Goal: Information Seeking & Learning: Learn about a topic

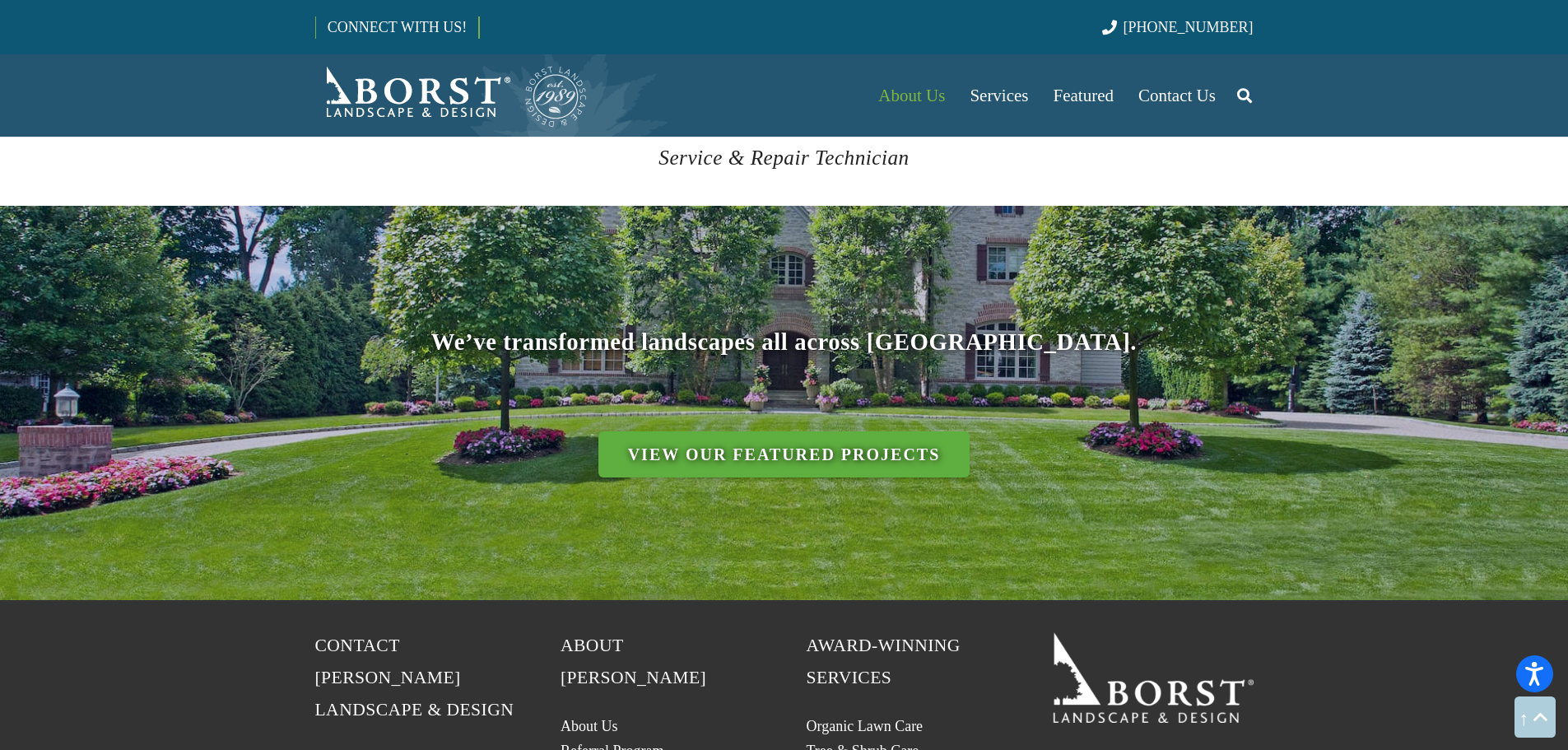
scroll to position [6914, 0]
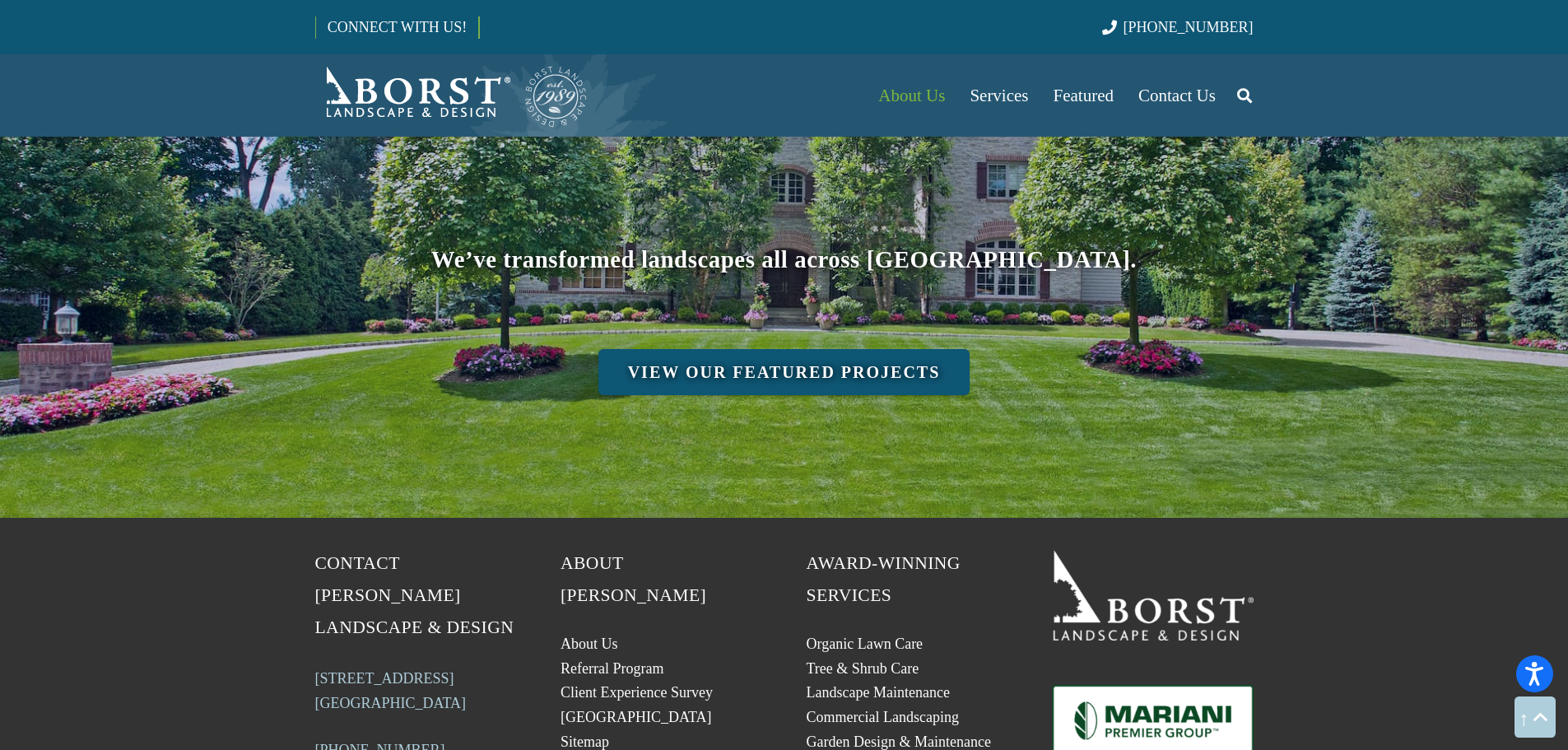
click at [789, 349] on link "View Our Featured Projects" at bounding box center [784, 372] width 372 height 47
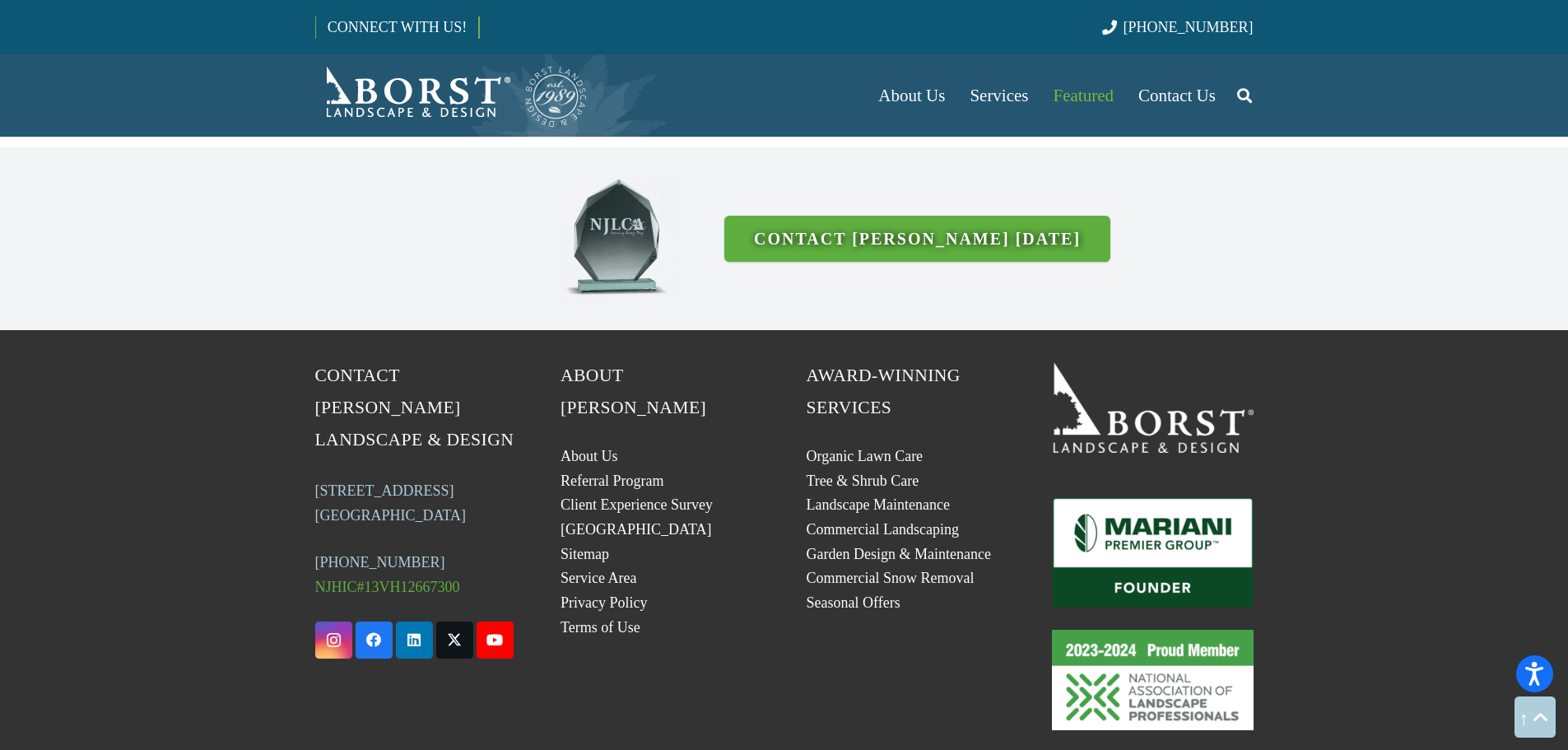
scroll to position [4445, 0]
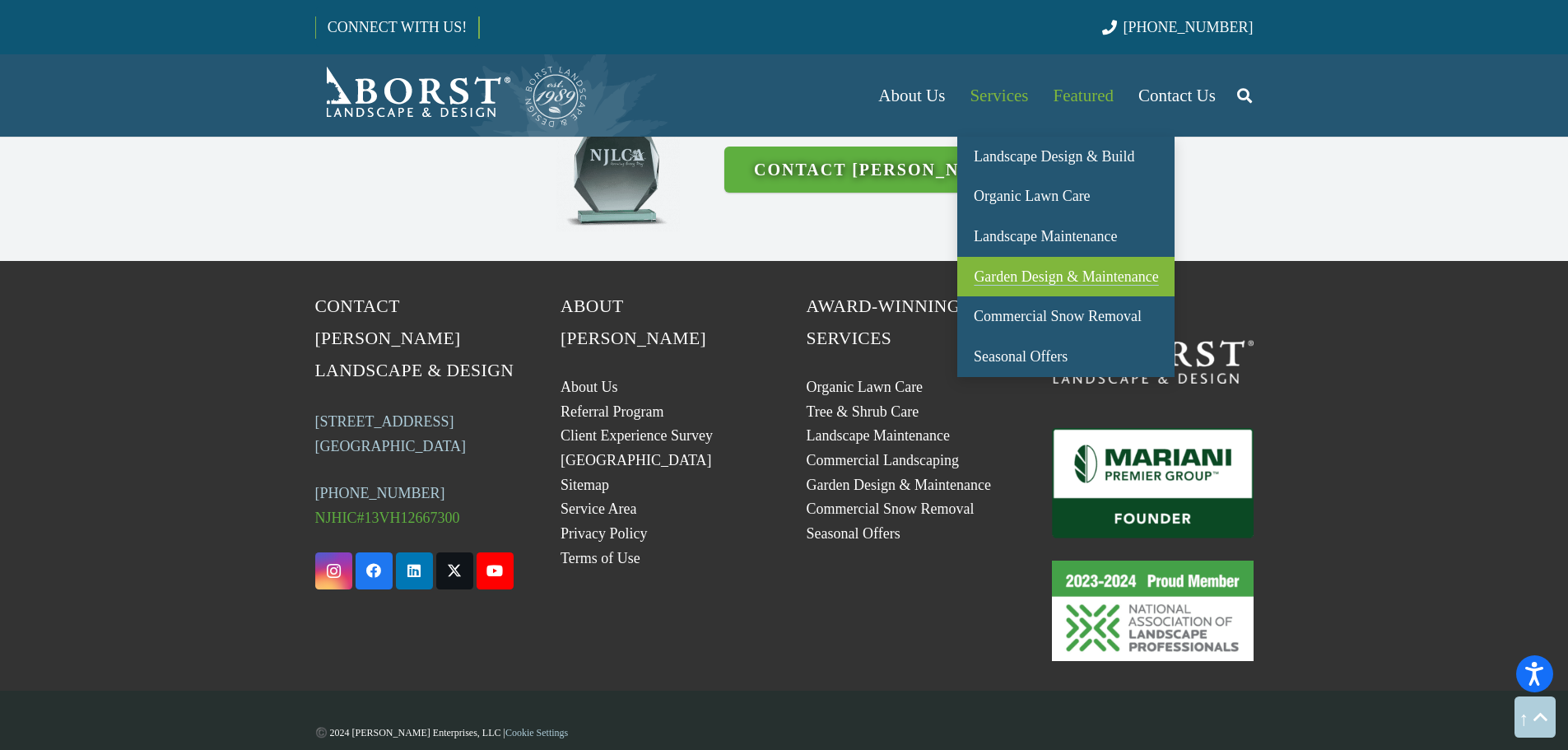
click at [1020, 276] on span "Garden Design & Maintenance" at bounding box center [1065, 276] width 184 height 16
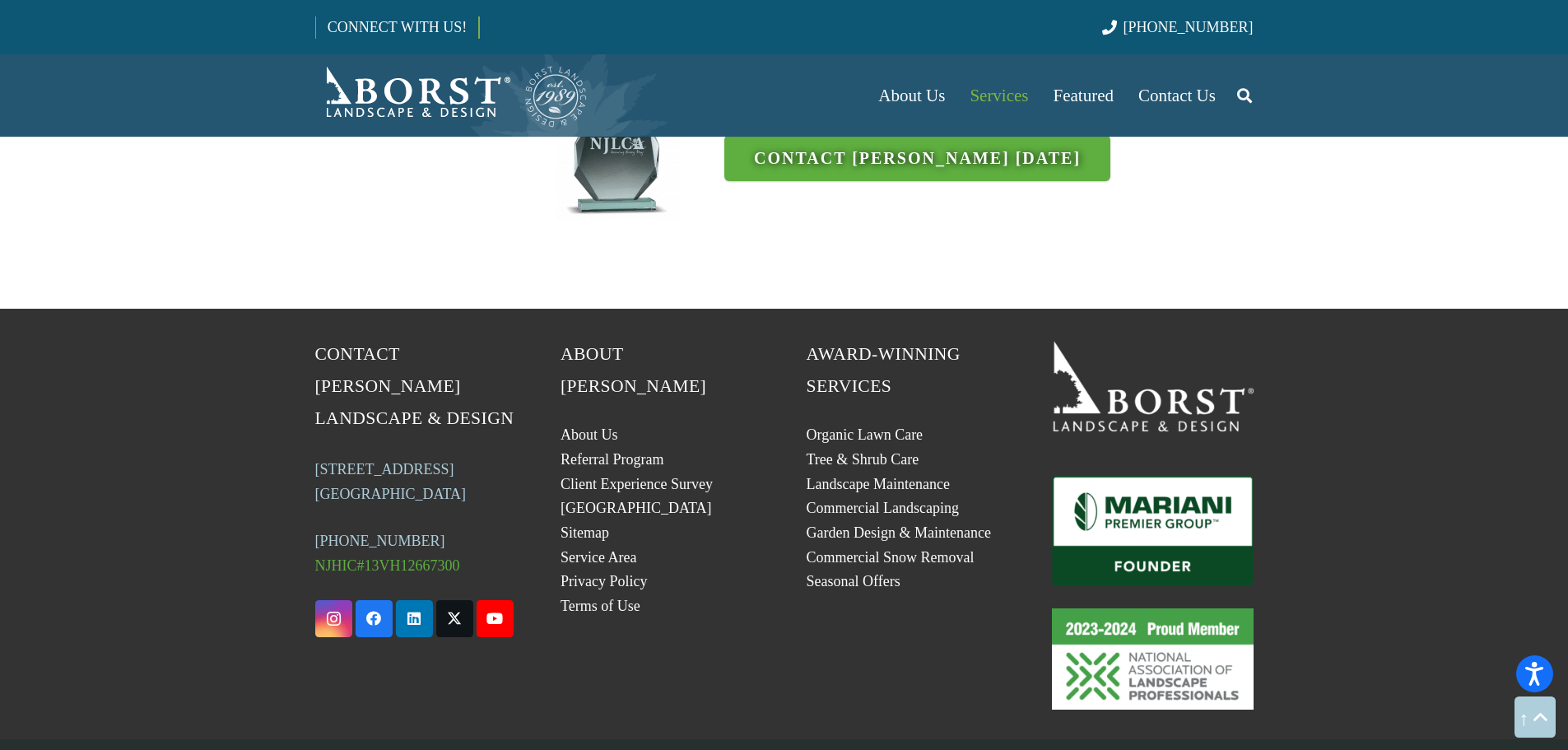
scroll to position [4328, 0]
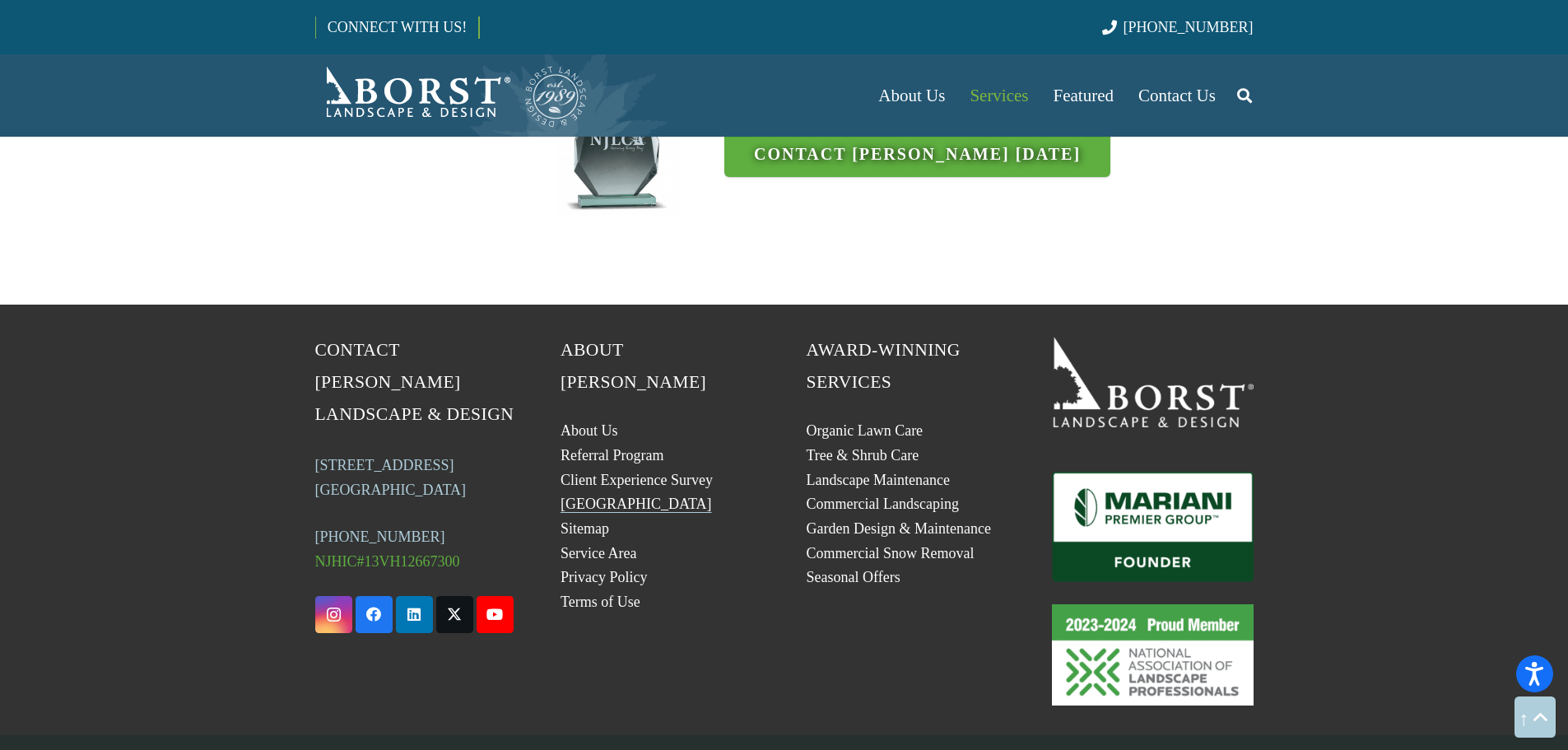
click at [604, 495] on link "[GEOGRAPHIC_DATA]" at bounding box center [636, 504] width 151 height 16
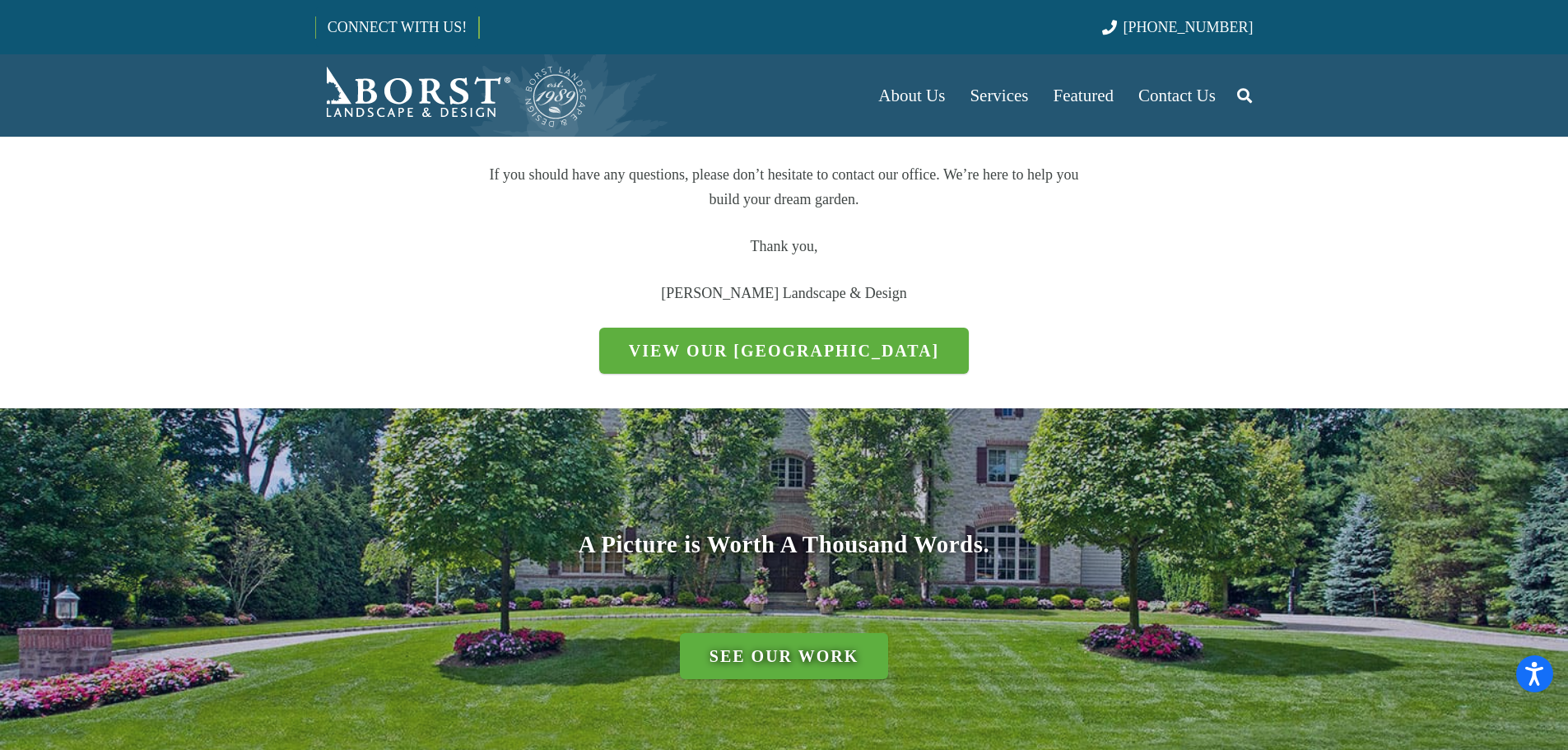
scroll to position [411, 0]
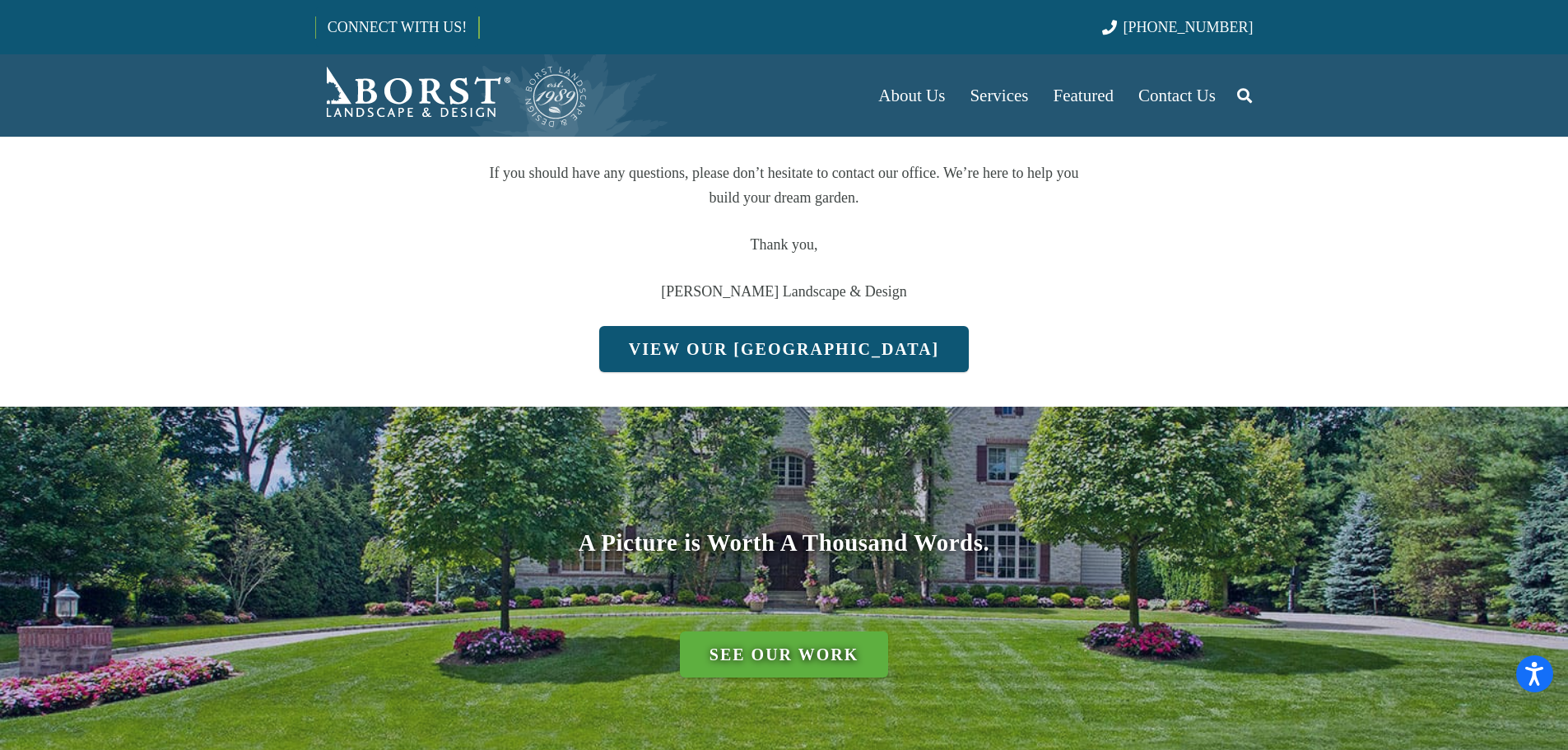
click at [871, 340] on link "View Our Plant Library" at bounding box center [784, 349] width 370 height 47
click at [813, 358] on link "View Our Plant Library" at bounding box center [784, 349] width 370 height 47
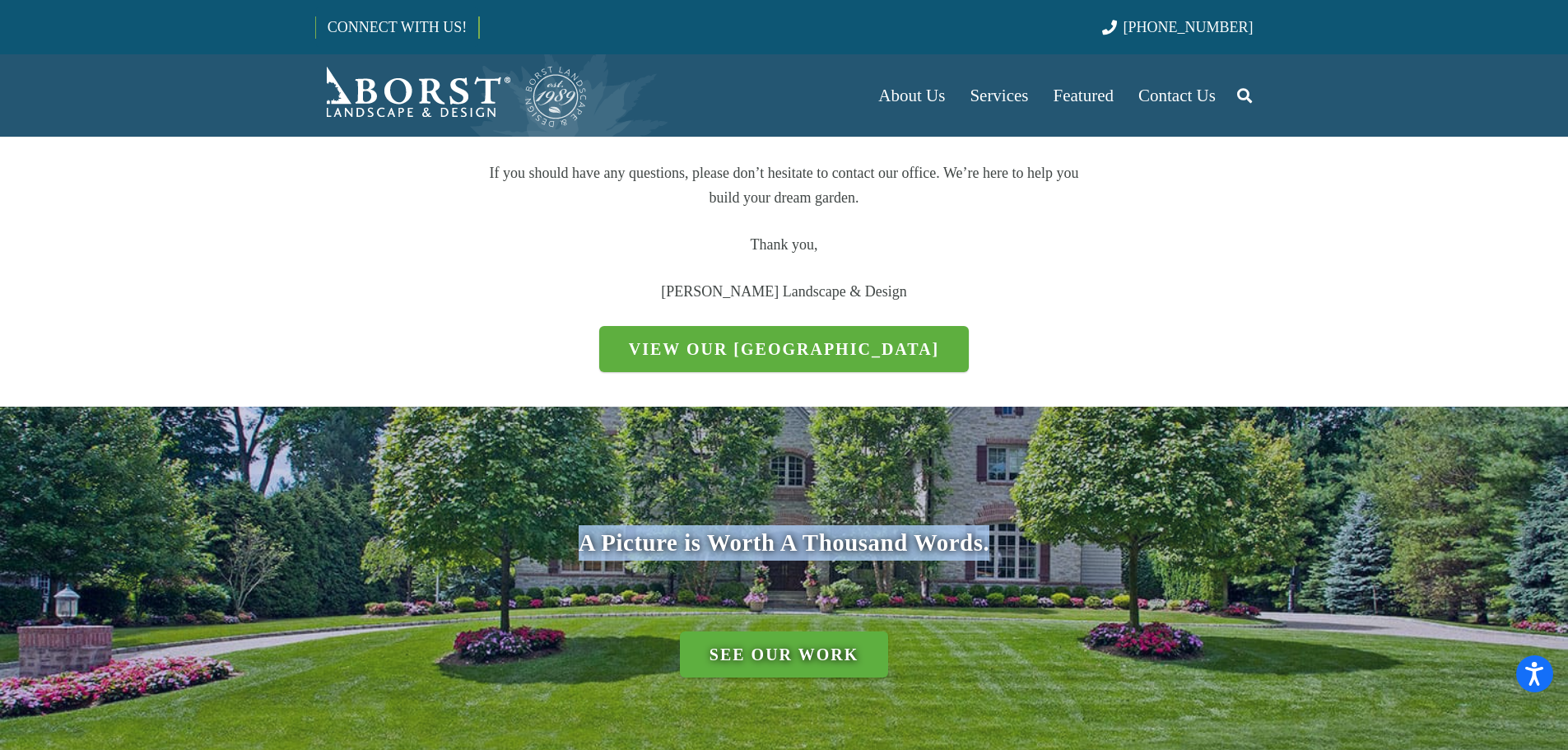
drag, startPoint x: 1542, startPoint y: 490, endPoint x: 1579, endPoint y: 375, distance: 120.8
click at [1567, 377] on html "Accessibility Screen-Reader Guide, Feedback, and Issue Reporting | New window W…" at bounding box center [784, 452] width 1568 height 1726
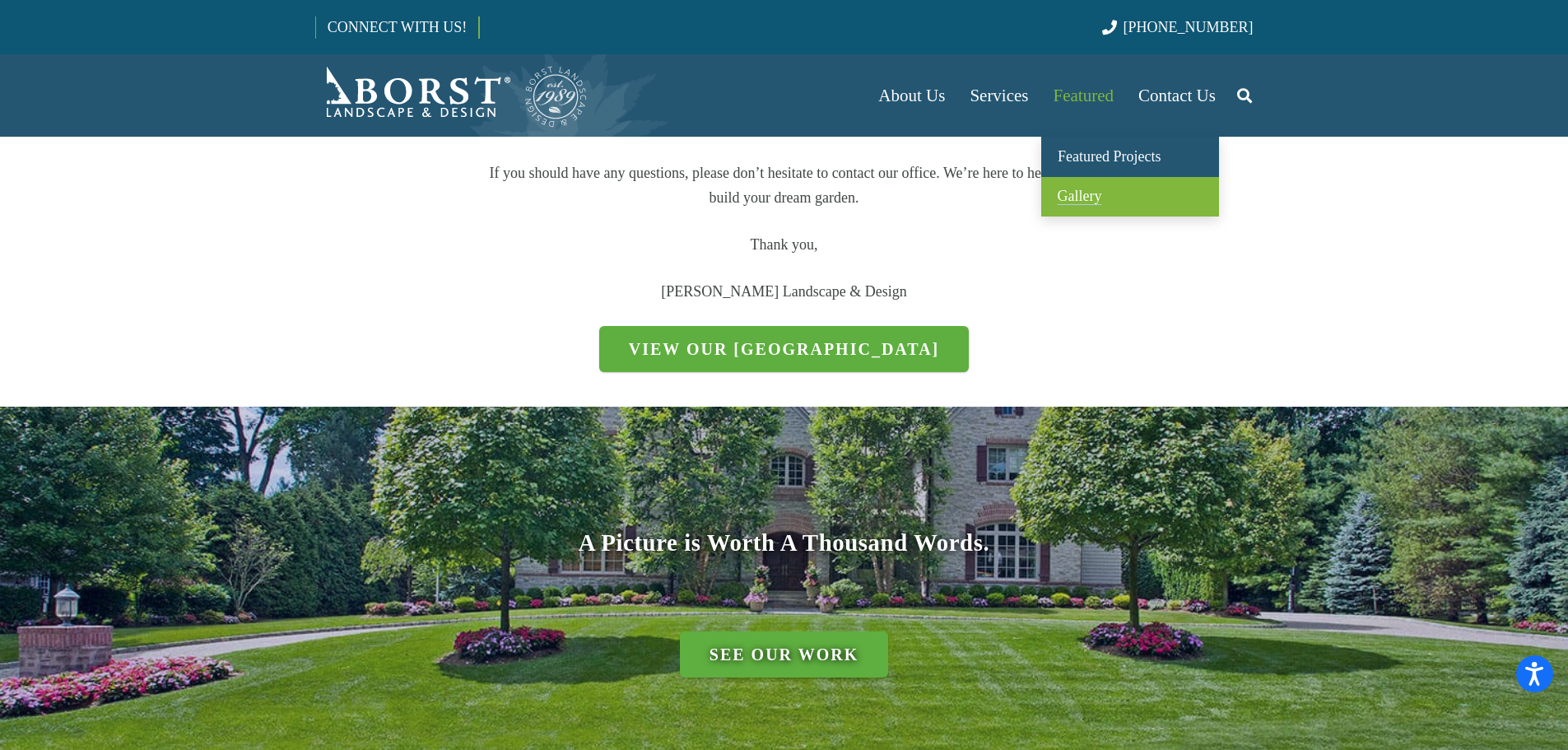
click at [1081, 194] on span "Gallery" at bounding box center [1079, 196] width 45 height 16
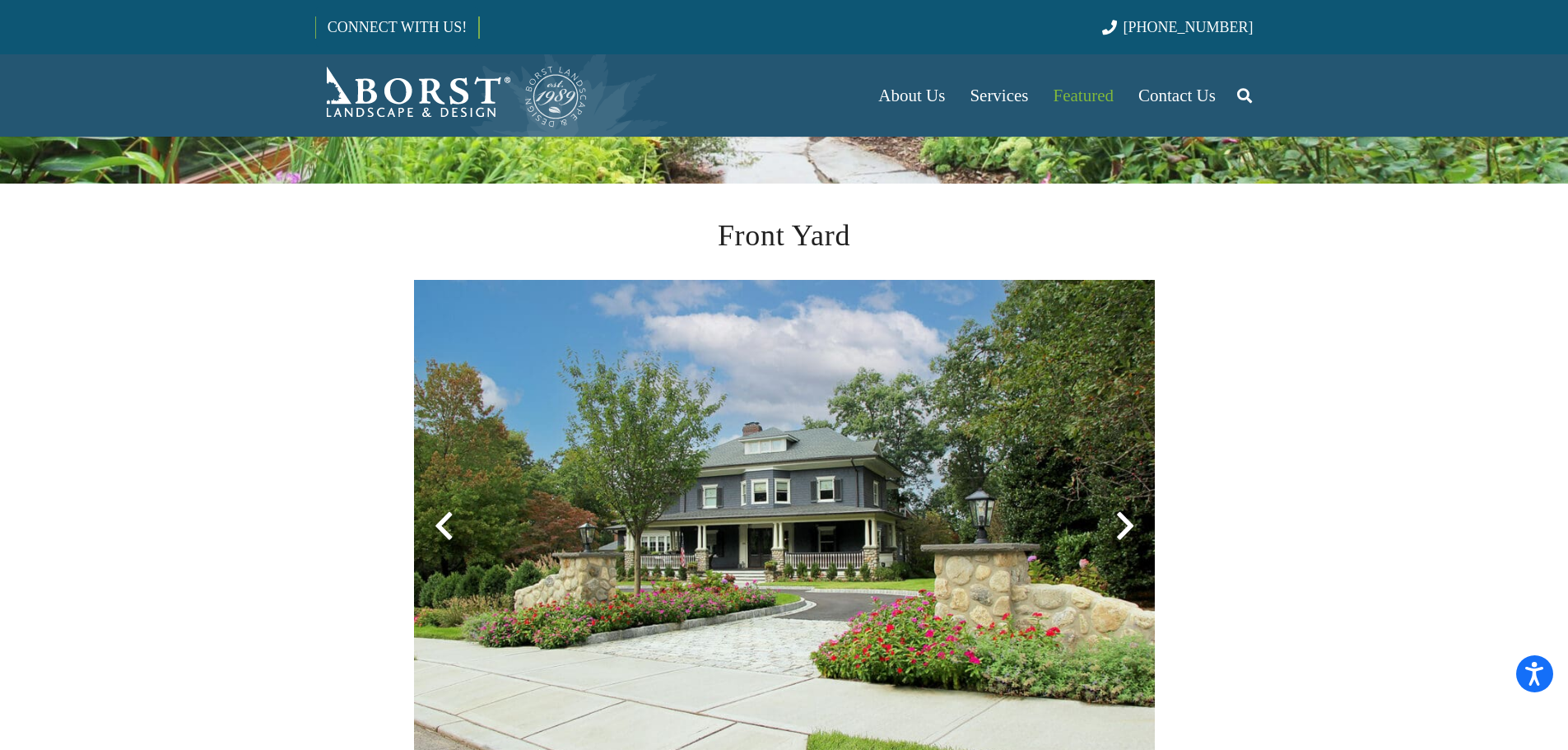
scroll to position [329, 0]
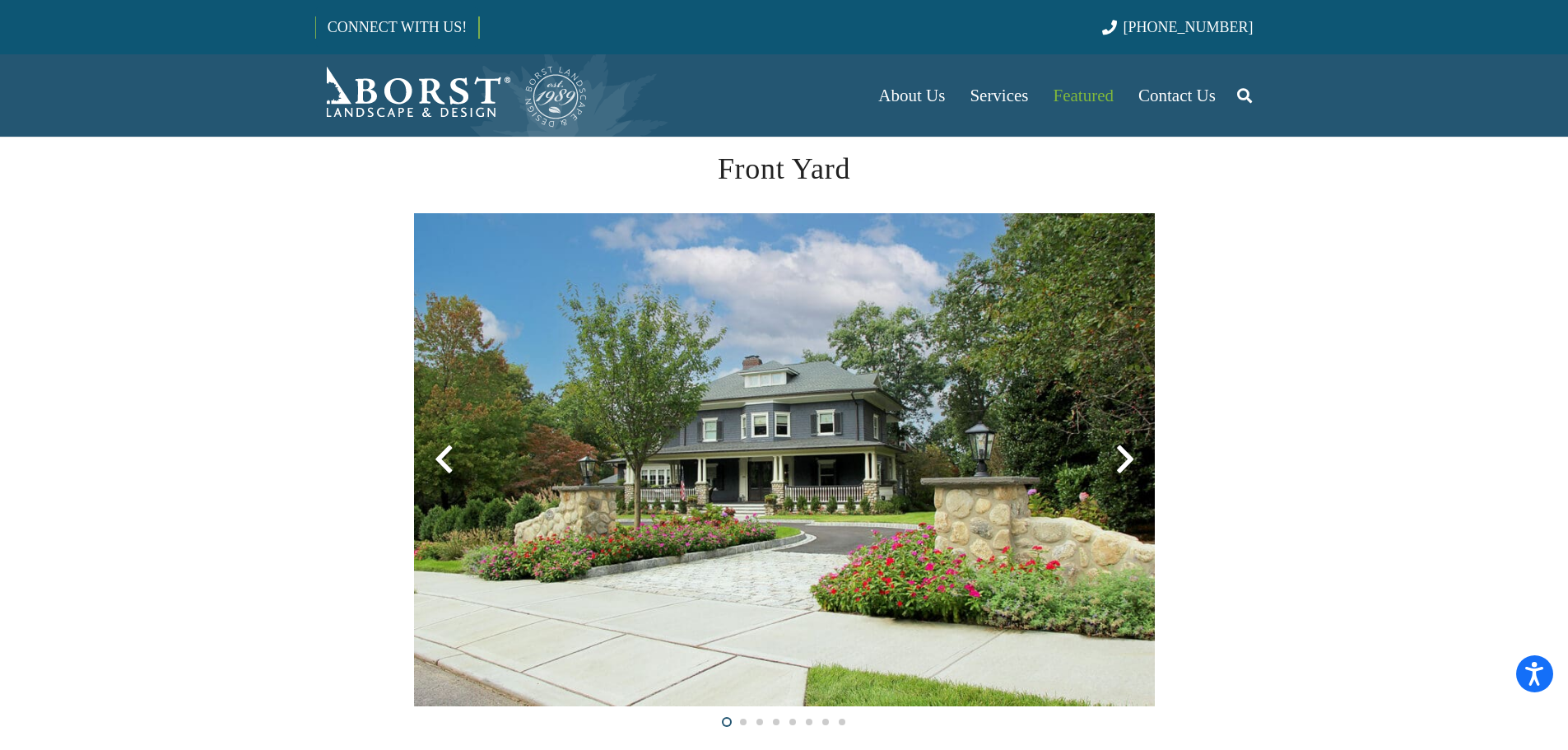
click at [1124, 461] on div at bounding box center [1125, 459] width 59 height 59
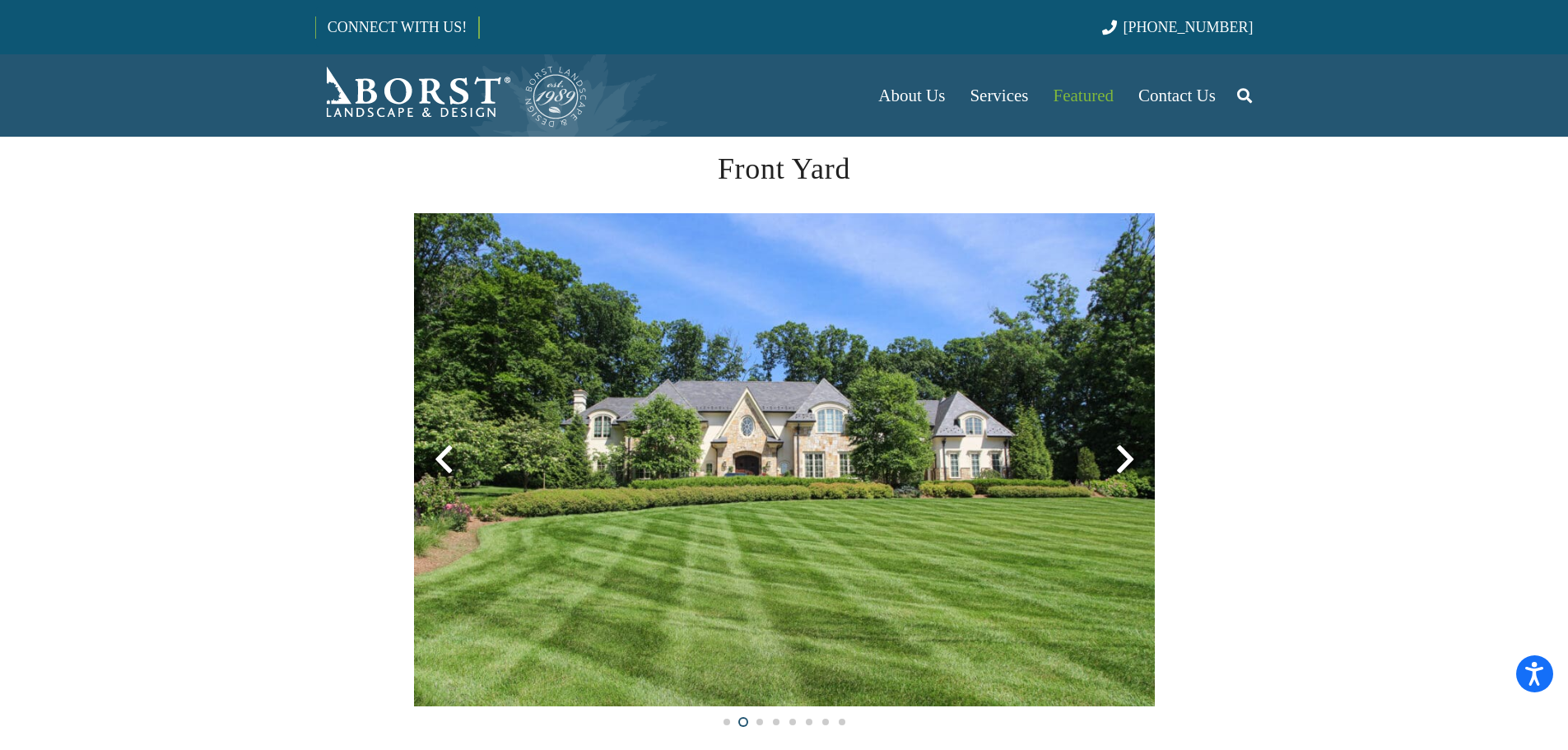
click at [1124, 464] on div at bounding box center [1125, 459] width 59 height 59
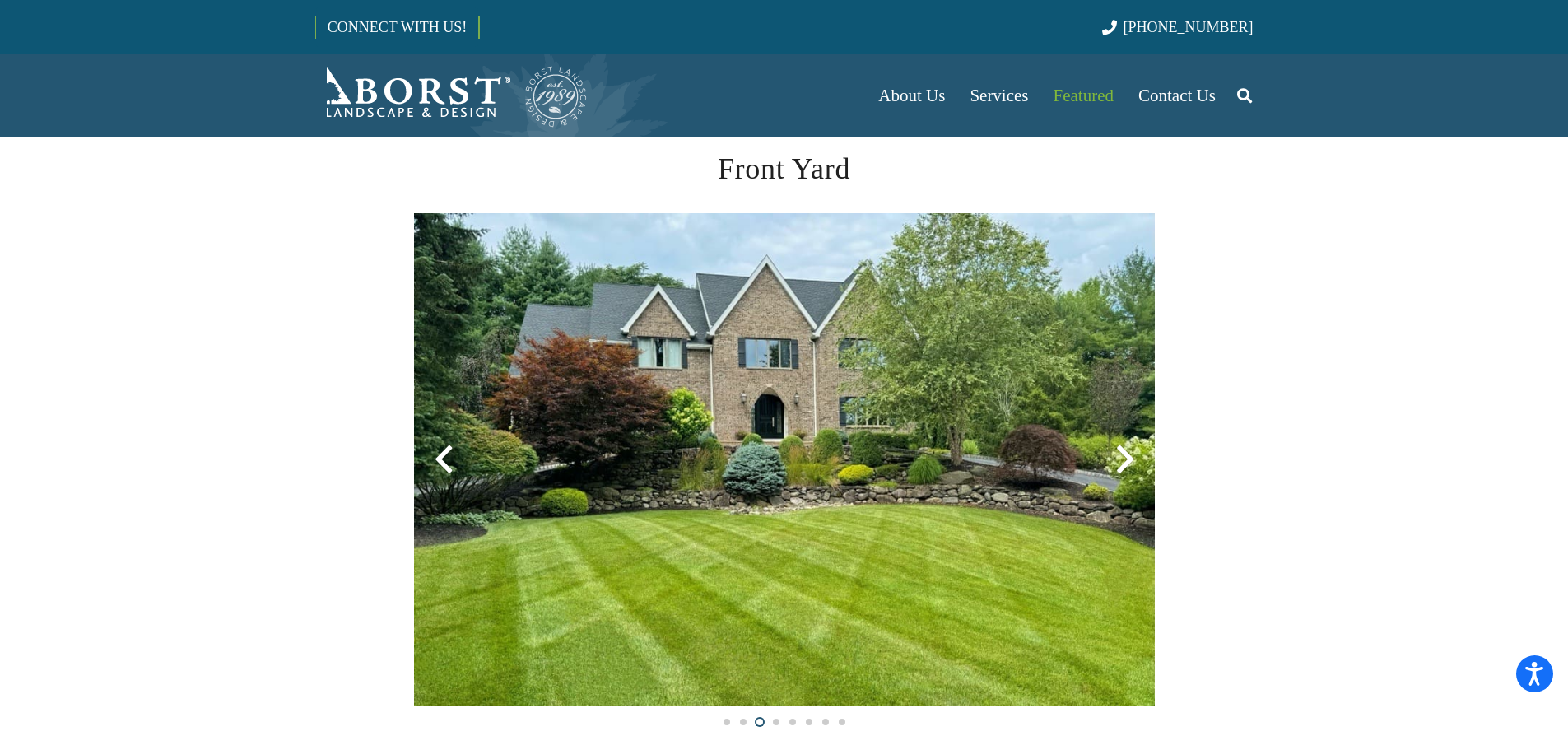
click at [1124, 464] on div at bounding box center [1125, 459] width 59 height 59
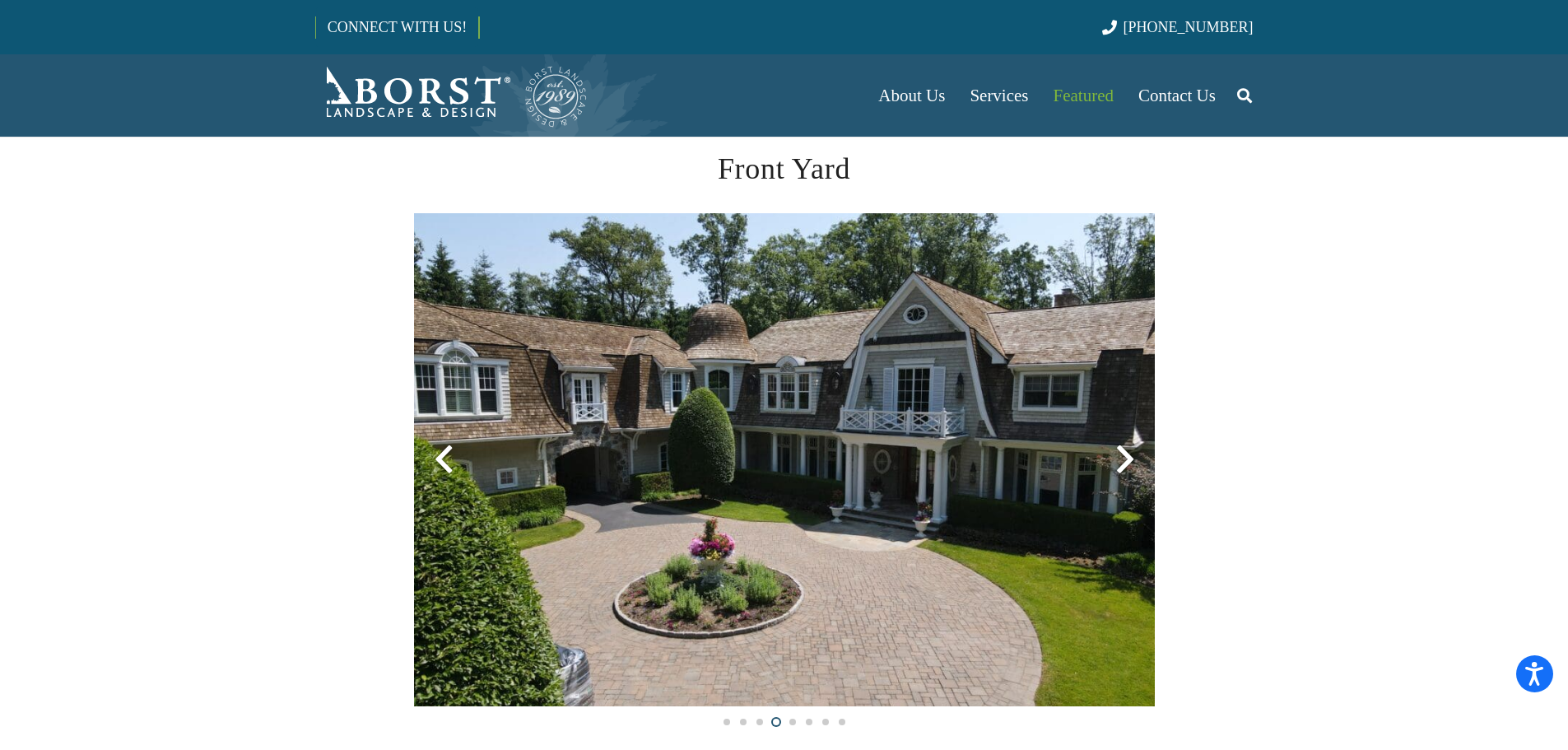
click at [1124, 464] on div at bounding box center [1125, 459] width 59 height 59
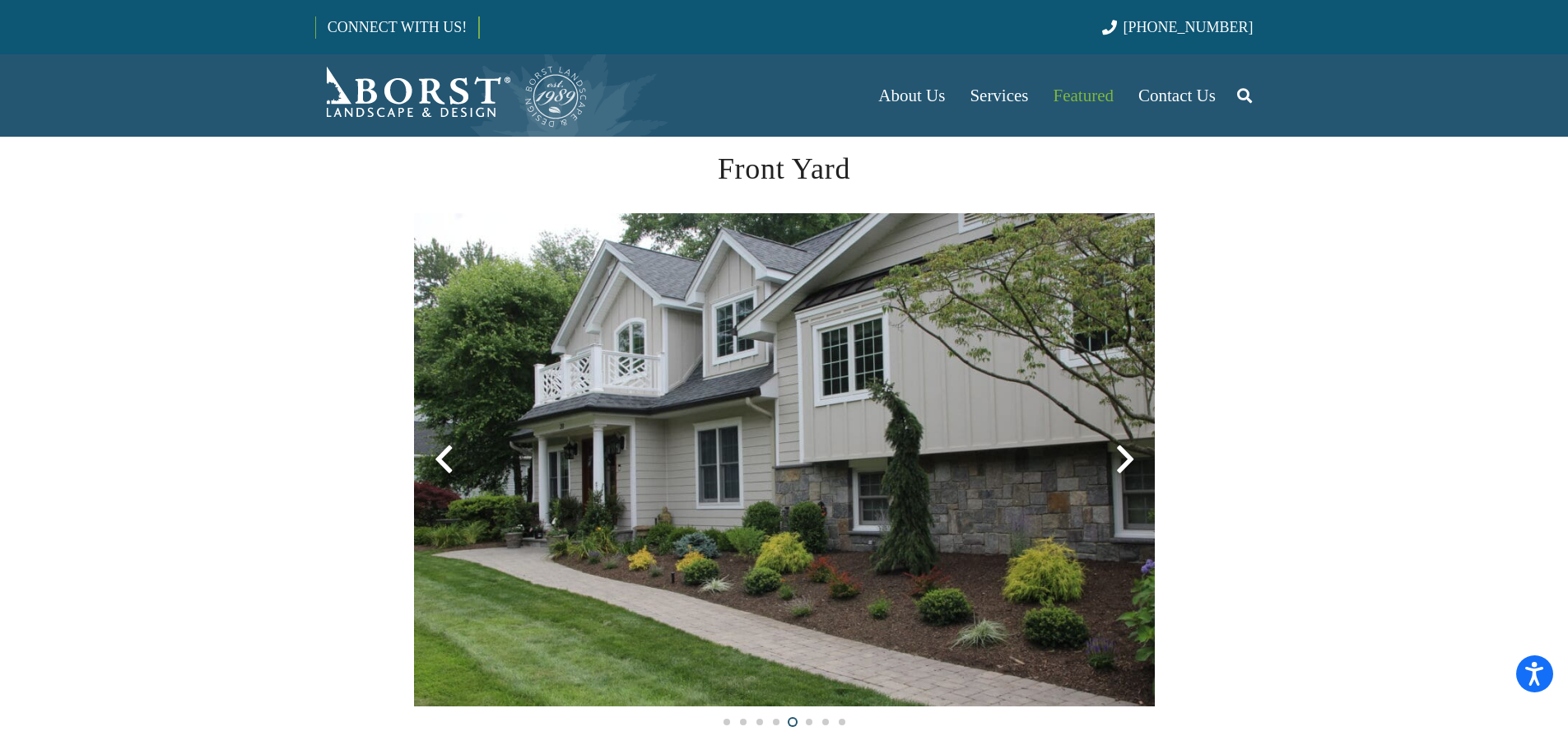
click at [1124, 464] on div at bounding box center [1125, 459] width 59 height 59
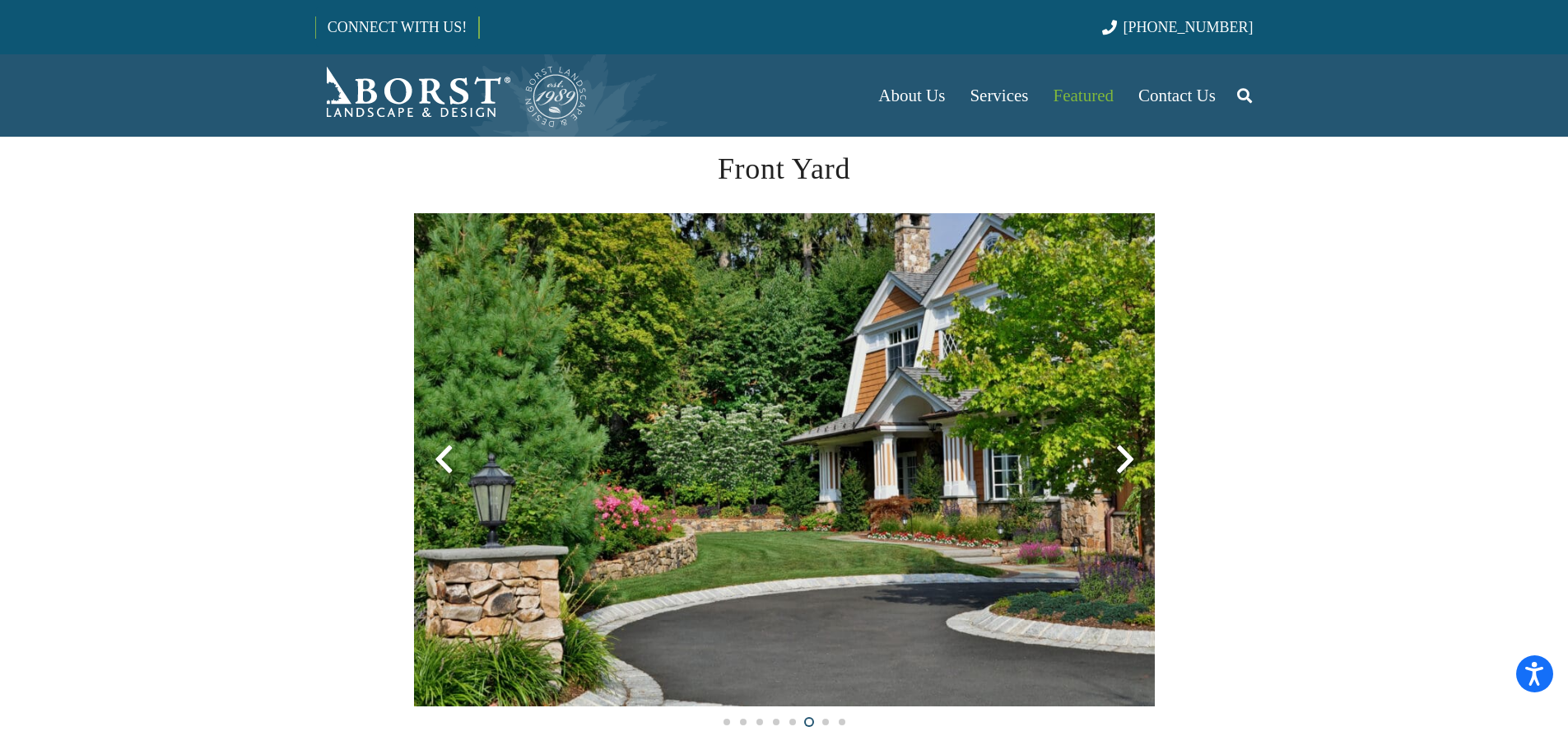
click at [1124, 464] on div at bounding box center [1125, 459] width 59 height 59
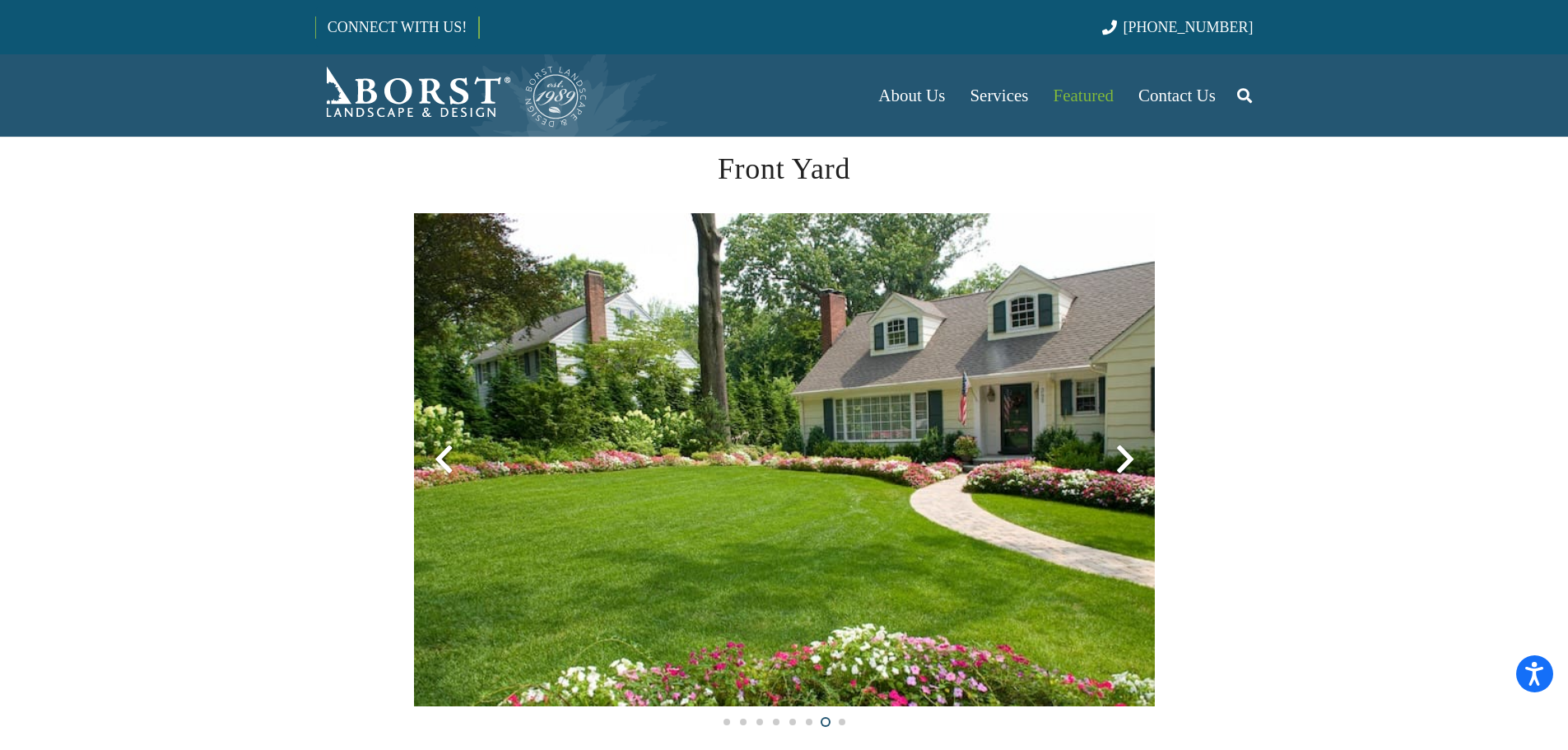
click at [1124, 464] on div at bounding box center [1125, 459] width 59 height 59
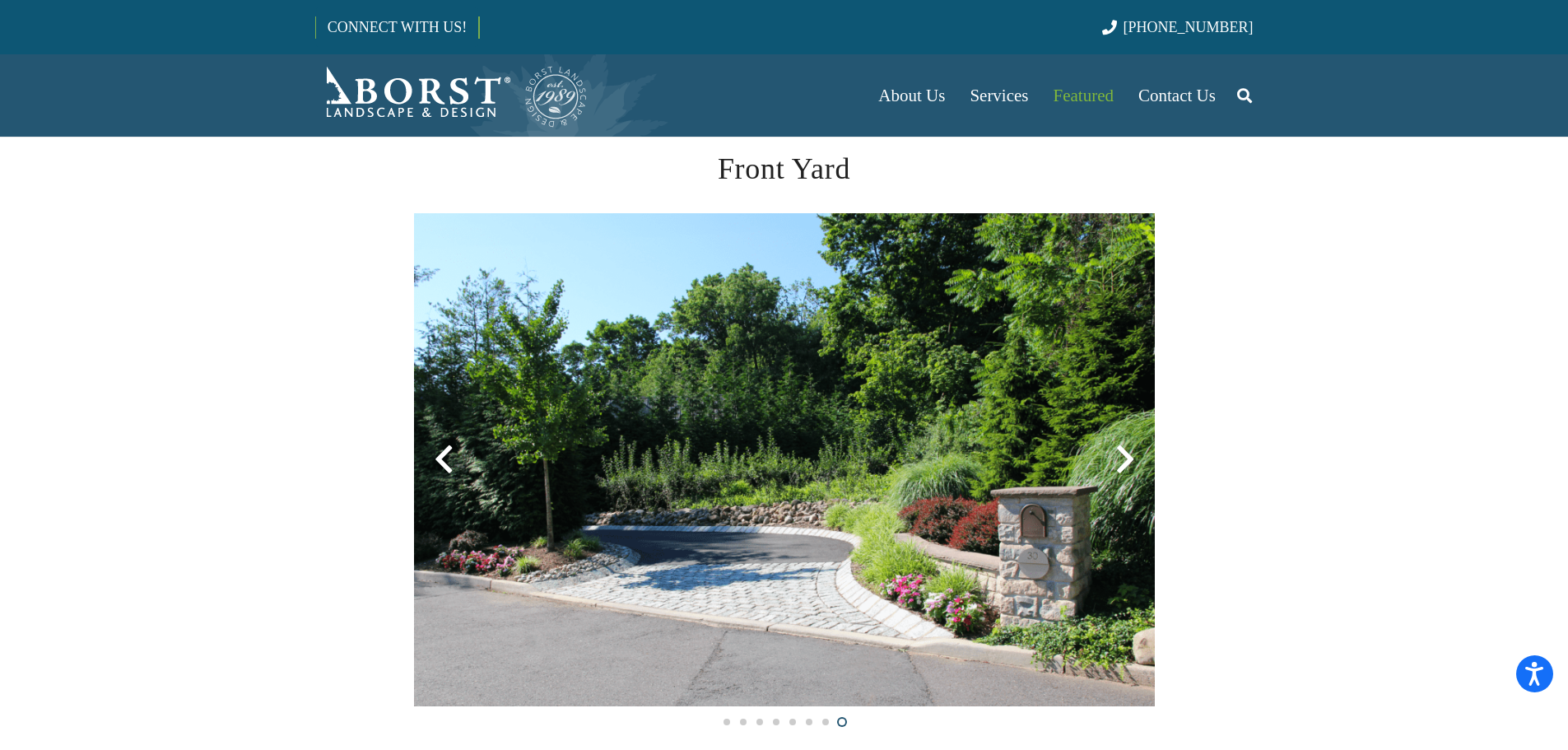
click at [1124, 464] on div at bounding box center [1125, 459] width 59 height 59
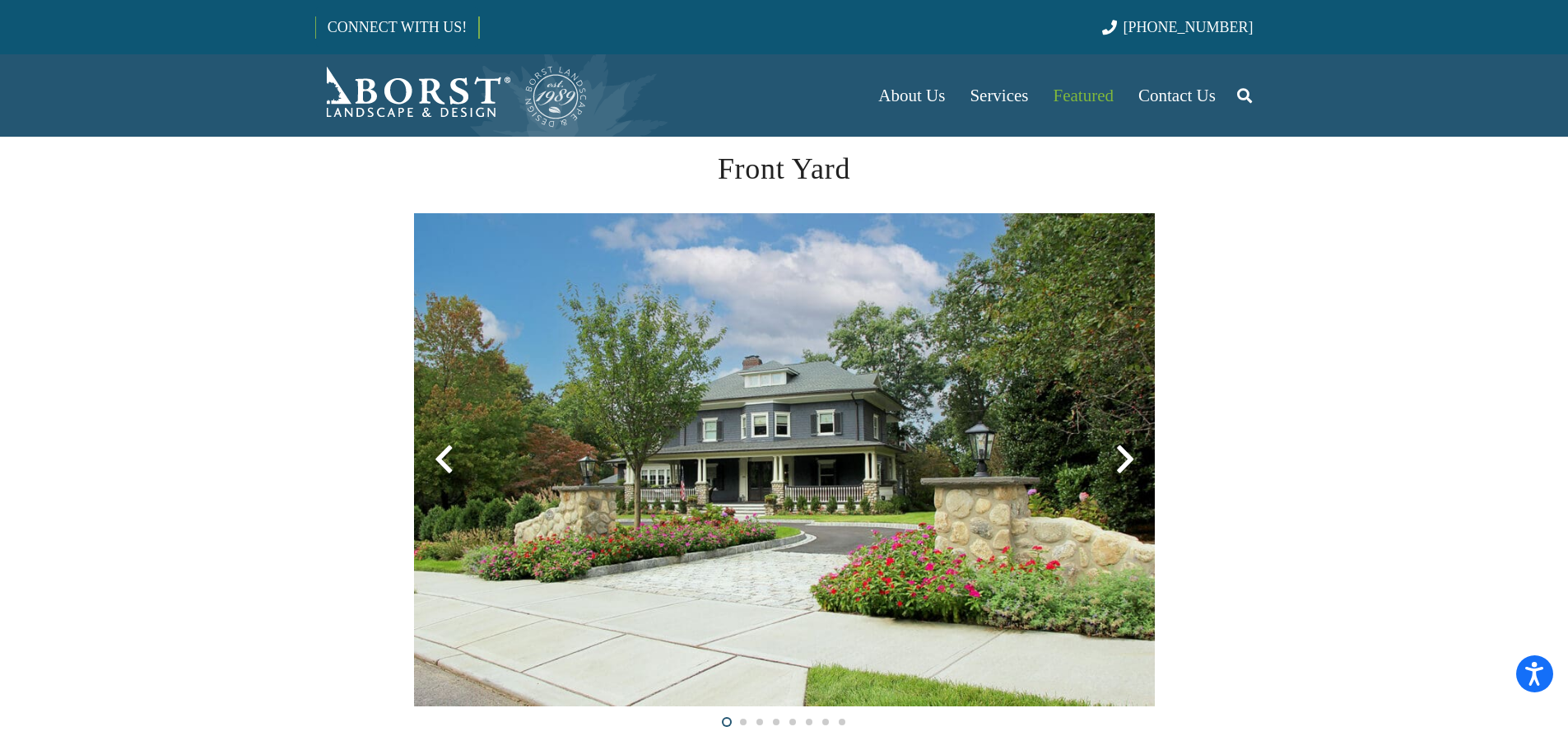
click at [1124, 464] on div at bounding box center [1125, 459] width 59 height 59
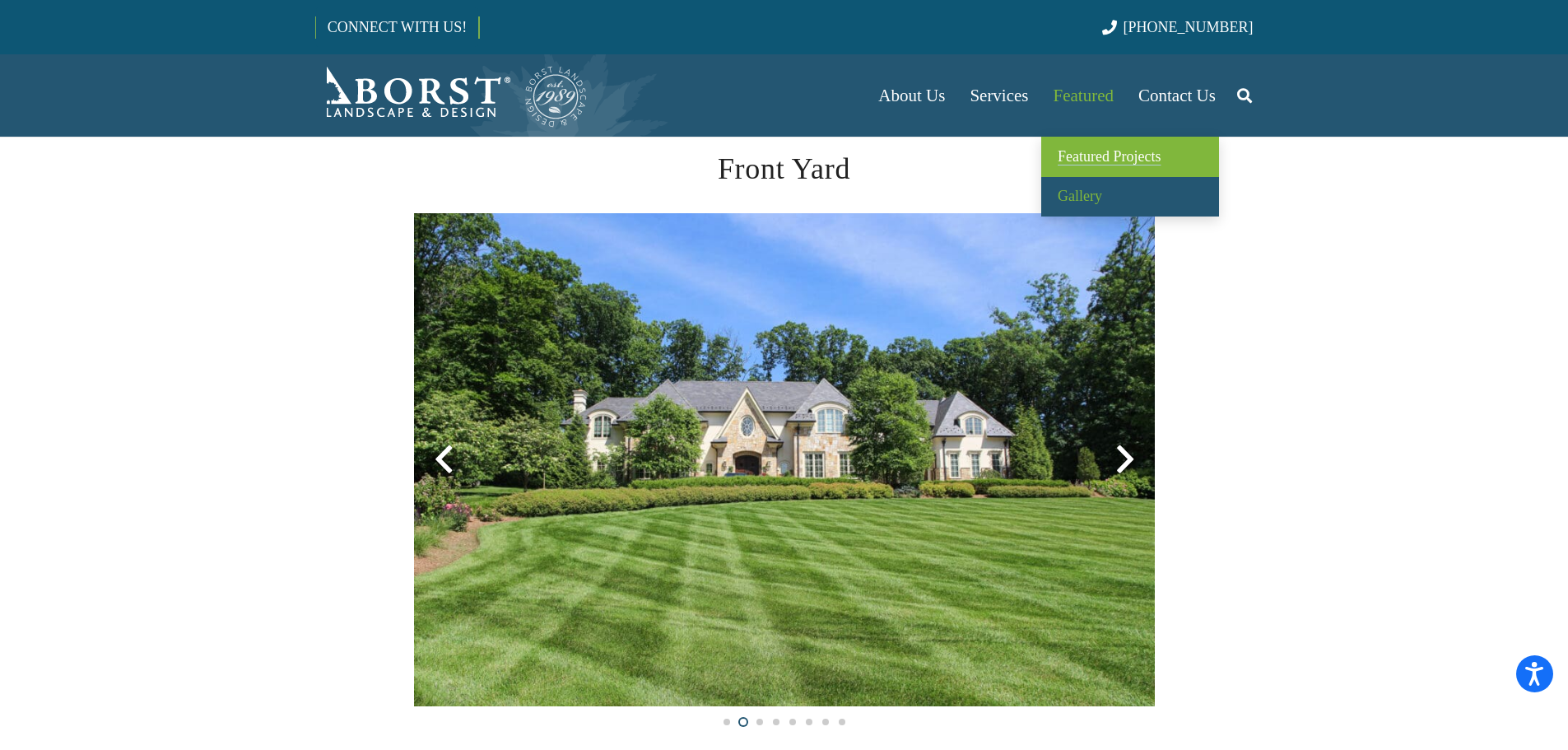
click at [1096, 148] on span "Featured Projects" at bounding box center [1108, 156] width 103 height 16
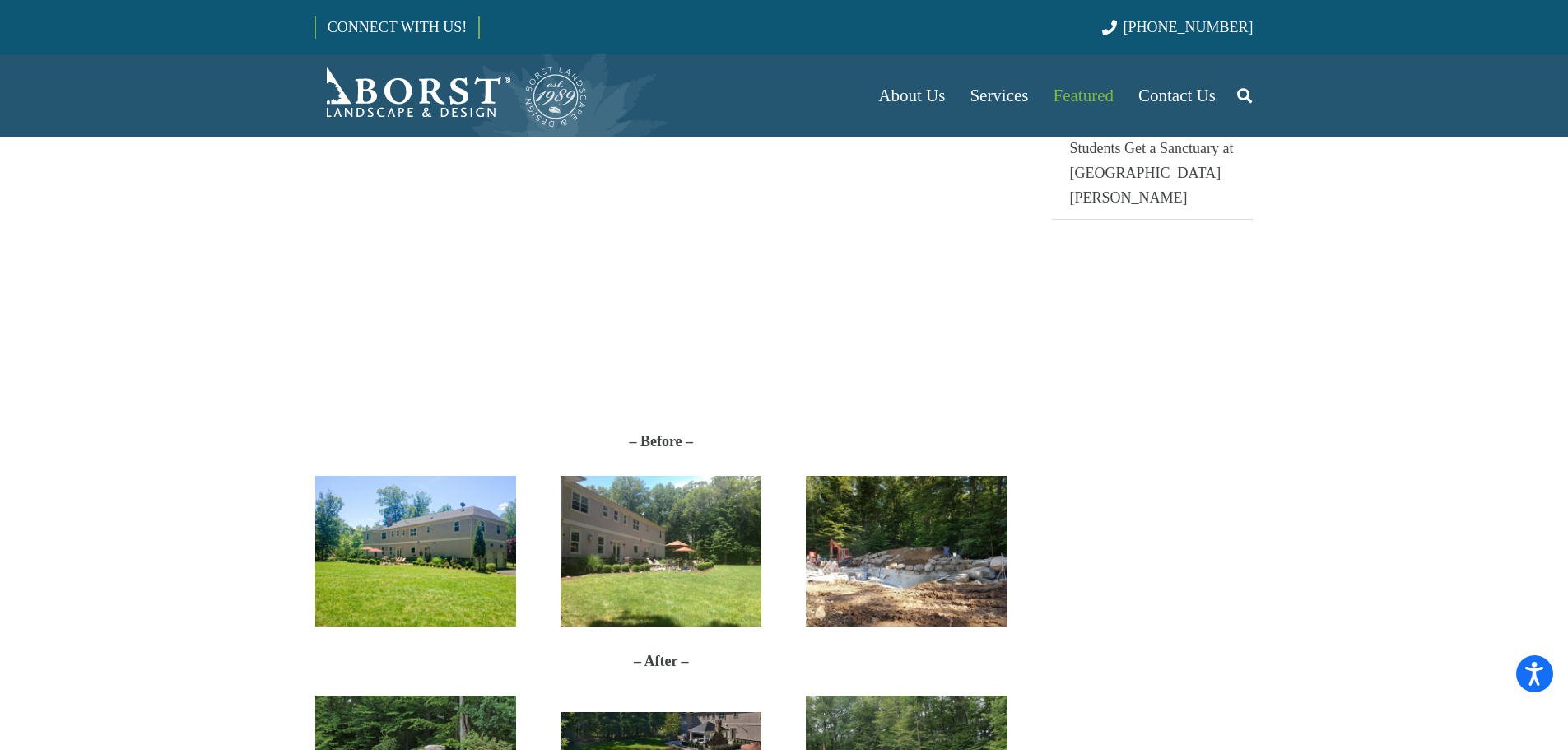
scroll to position [1070, 0]
